Goal: Communication & Community: Answer question/provide support

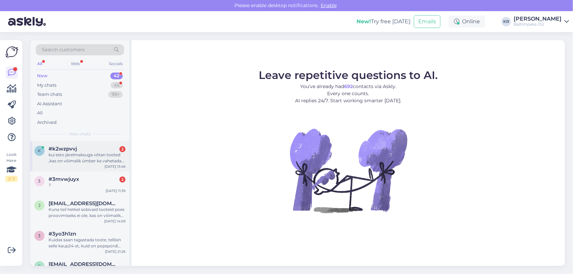
click at [82, 157] on div "kui esto järelmaksuga võtan tooted ,kas on võimalik ümber ka vahetada kui suuru…" at bounding box center [87, 158] width 77 height 12
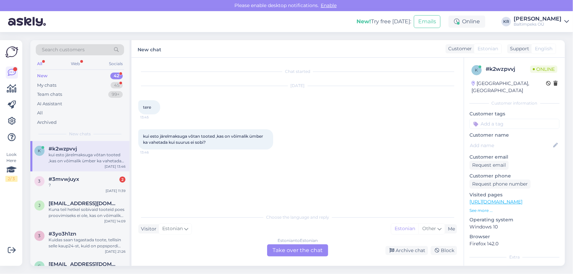
click at [318, 248] on div "Estonian to Estonian Take over the chat" at bounding box center [297, 250] width 61 height 12
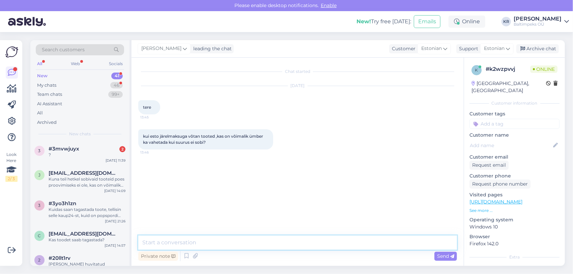
click at [223, 239] on textarea at bounding box center [297, 243] width 319 height 14
type textarea "Tere, oleneb mis tootega tegu ? [PERSON_NAME]"
click at [444, 255] on span "Send" at bounding box center [445, 256] width 17 height 6
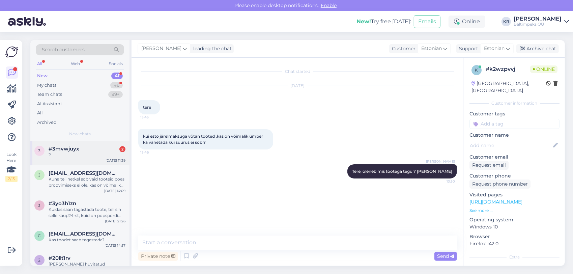
click at [69, 148] on span "#3mvwjuyx" at bounding box center [64, 149] width 31 height 6
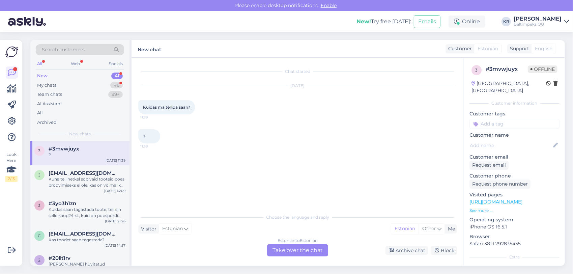
click at [287, 249] on div "Estonian to Estonian Take over the chat" at bounding box center [297, 250] width 61 height 12
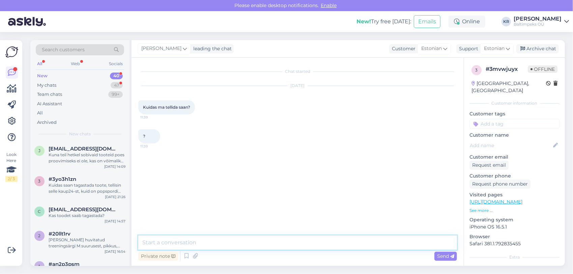
click at [188, 243] on textarea at bounding box center [297, 243] width 319 height 14
type textarea "Palun täpsustage küsimust. [PERSON_NAME]"
click at [445, 256] on span "Send" at bounding box center [445, 256] width 17 height 6
